Goal: Task Accomplishment & Management: Use online tool/utility

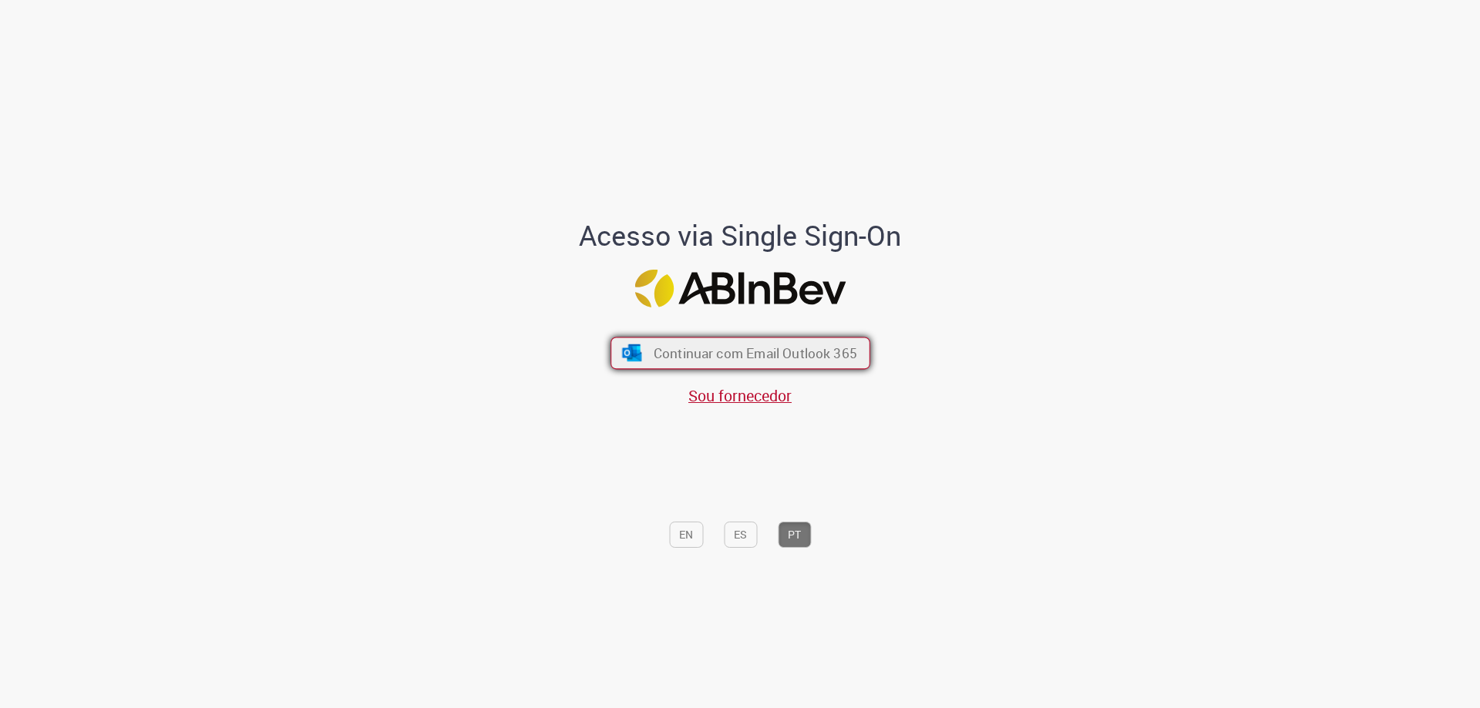
click at [667, 355] on span "Continuar com Email Outlook 365" at bounding box center [755, 354] width 204 height 18
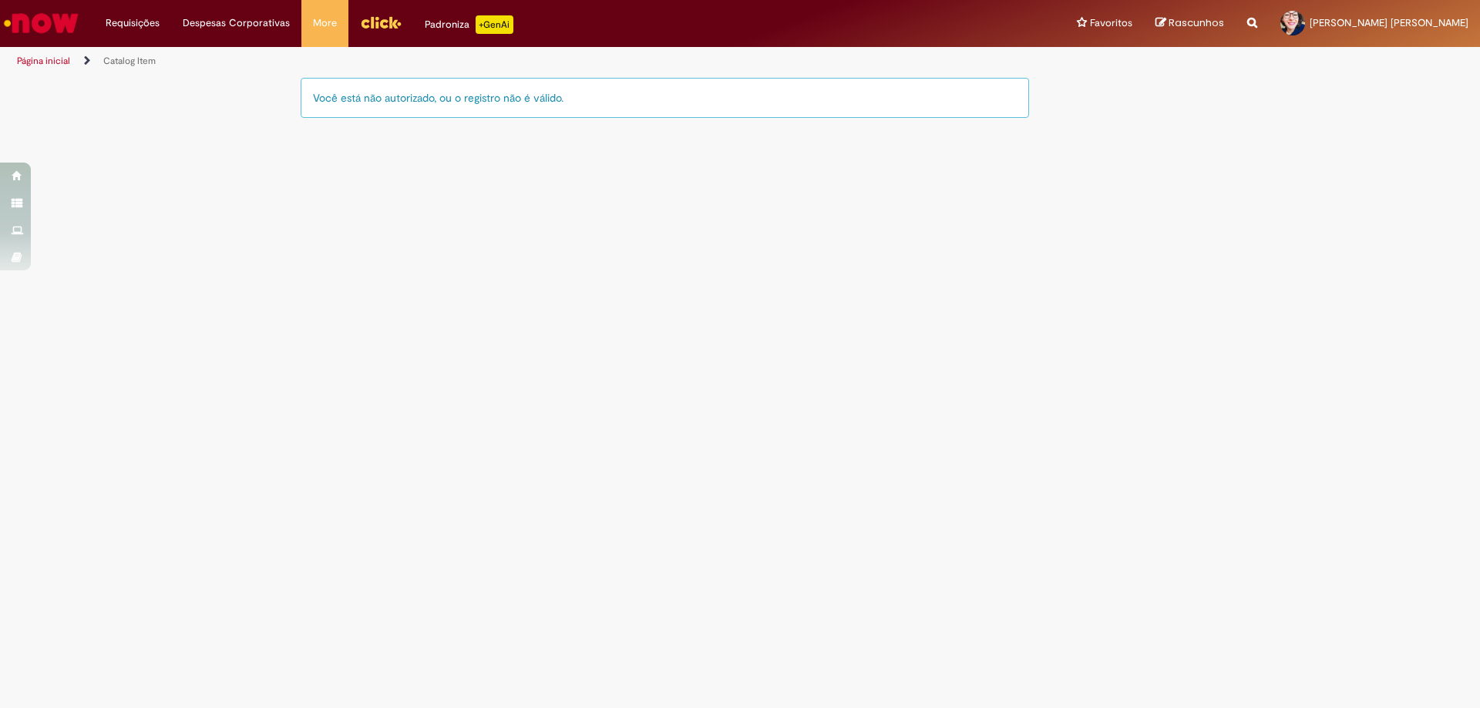
click at [586, 286] on main "Catalog Item LupiAssist +GenAI Digite a sua dúvida ou escolha uma opção a segui…" at bounding box center [740, 392] width 1480 height 632
